Goal: Transaction & Acquisition: Purchase product/service

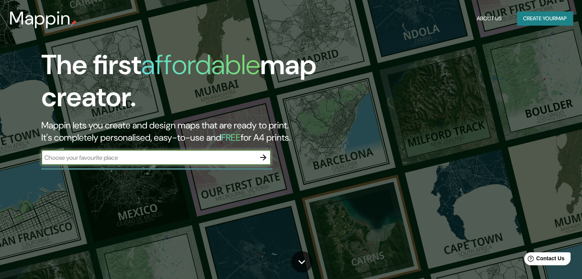
click at [540, 17] on button "Create your map" at bounding box center [545, 18] width 56 height 14
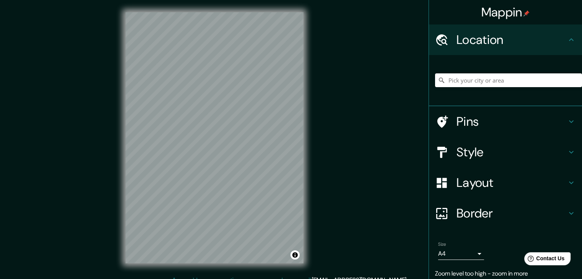
click at [327, 162] on div "Mappin Location Pins Style Layout Border Choose a border. Hint : you can make l…" at bounding box center [291, 144] width 582 height 288
click at [568, 117] on icon at bounding box center [571, 121] width 9 height 9
